Goal: Navigation & Orientation: Find specific page/section

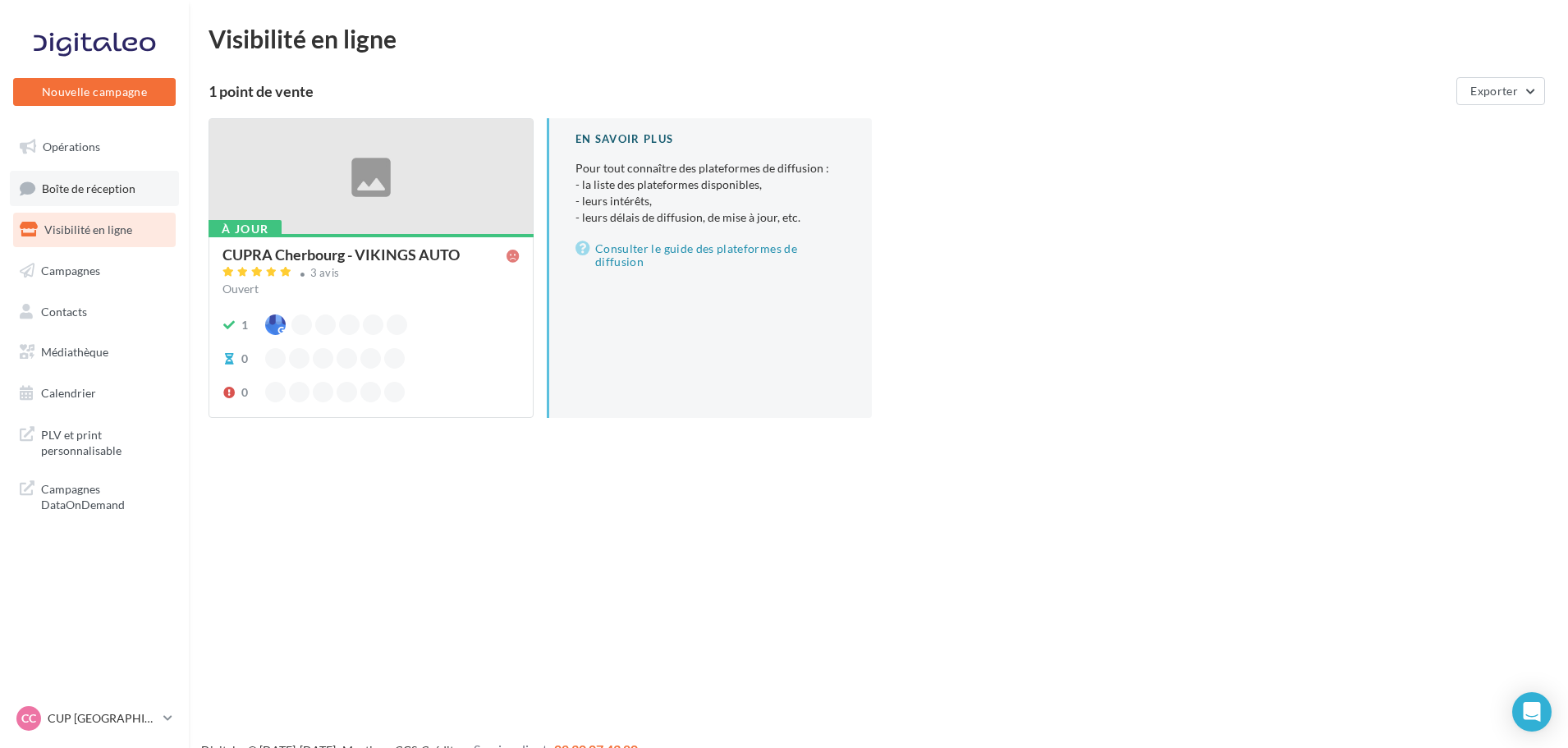
click at [120, 183] on span "Boîte de réception" at bounding box center [88, 187] width 93 height 14
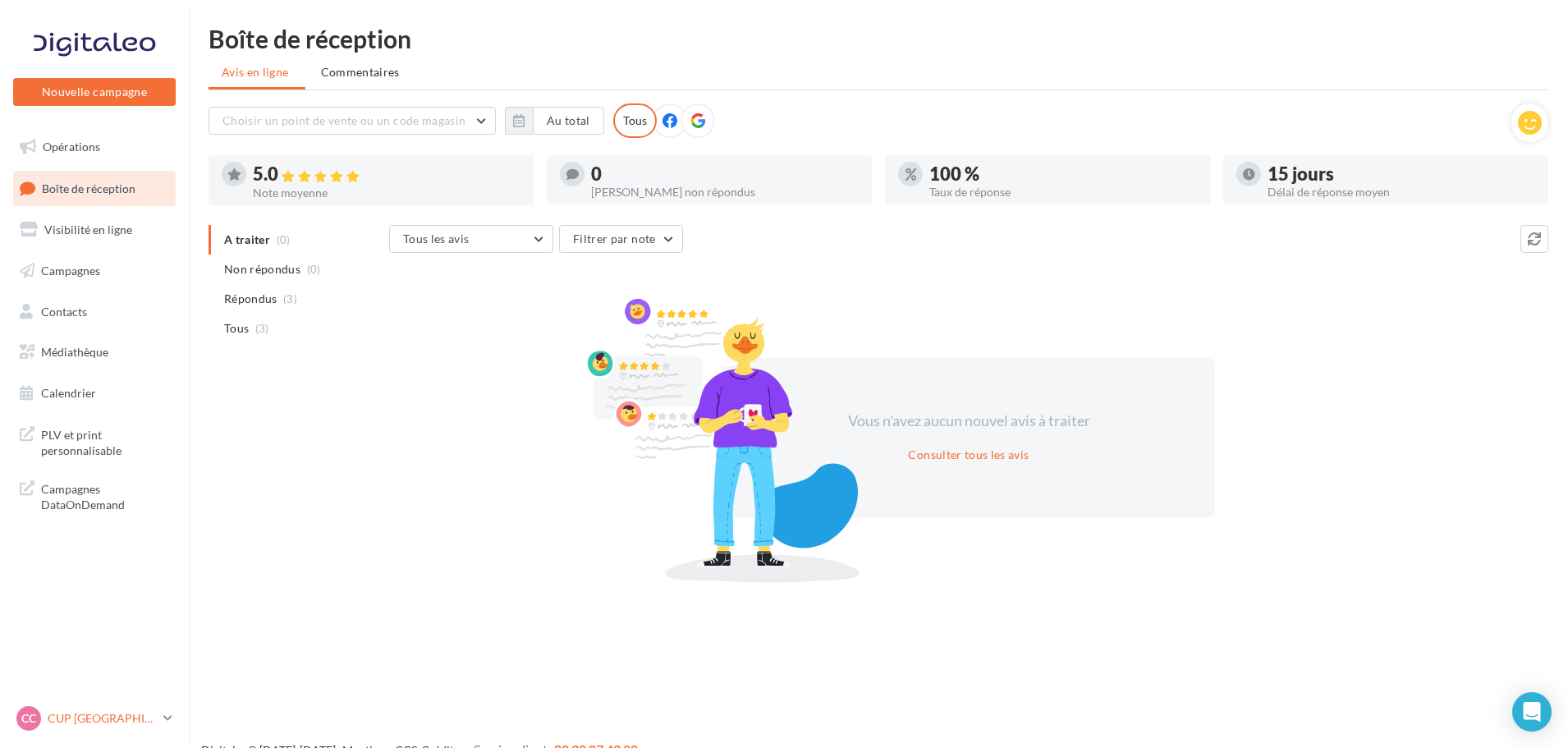
click at [114, 728] on div "CC CUP CHERBOURG cupra-[GEOGRAPHIC_DATA]" at bounding box center [86, 718] width 141 height 25
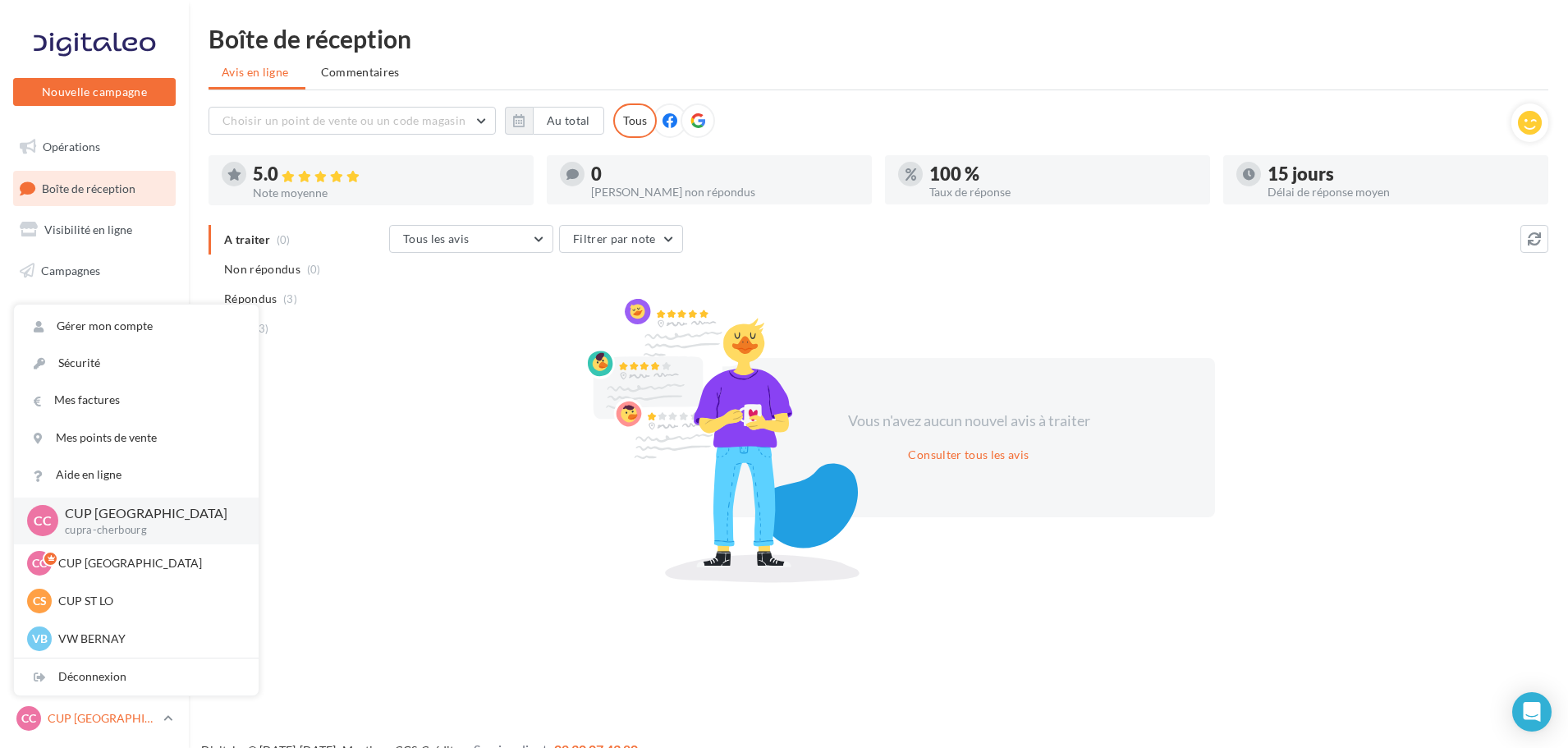
click at [109, 720] on p "CUP [GEOGRAPHIC_DATA]" at bounding box center [102, 718] width 109 height 16
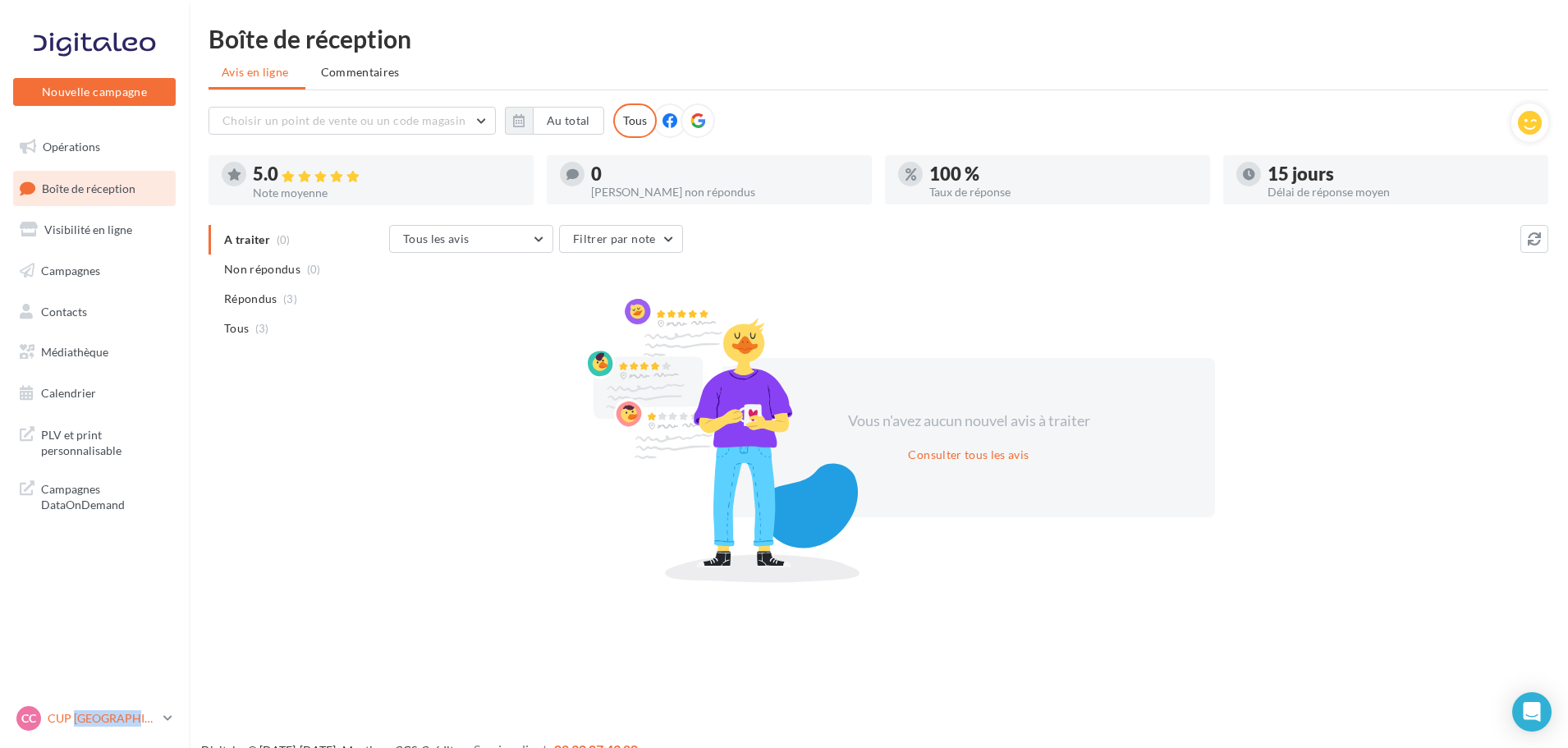
click at [109, 720] on p "CUP [GEOGRAPHIC_DATA]" at bounding box center [102, 718] width 109 height 16
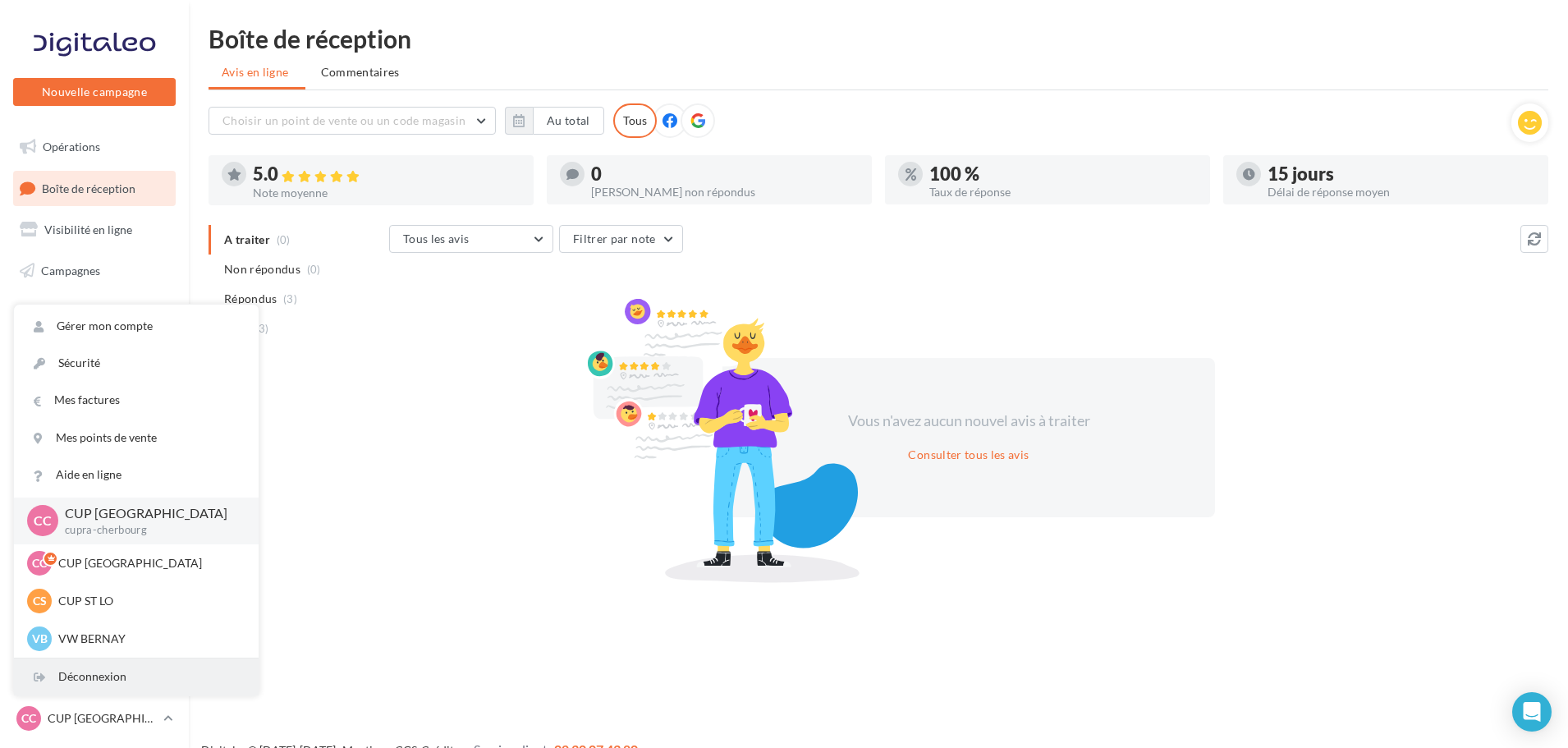
click at [110, 688] on div "Déconnexion" at bounding box center [136, 676] width 244 height 37
